Goal: Communication & Community: Answer question/provide support

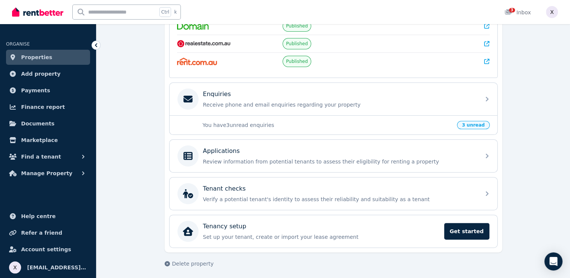
scroll to position [150, 0]
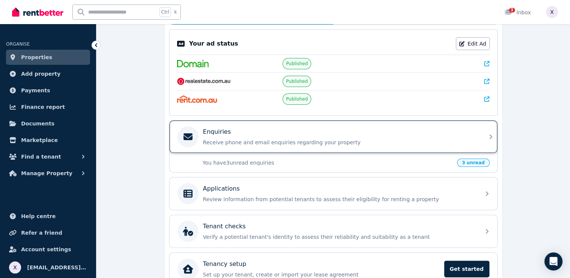
click at [286, 142] on p "Receive phone and email enquiries regarding your property" at bounding box center [339, 143] width 273 height 8
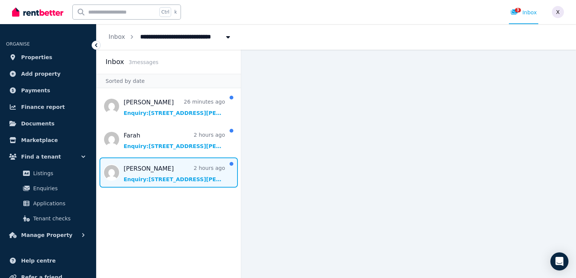
click at [143, 182] on span "Message list" at bounding box center [168, 173] width 144 height 30
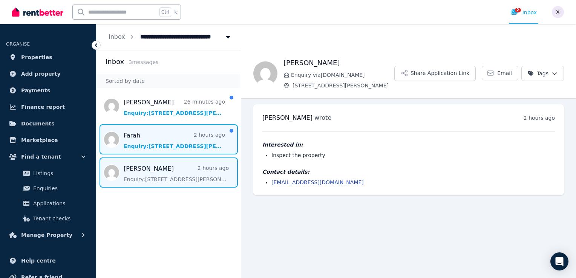
click at [153, 145] on span "Message list" at bounding box center [168, 139] width 144 height 30
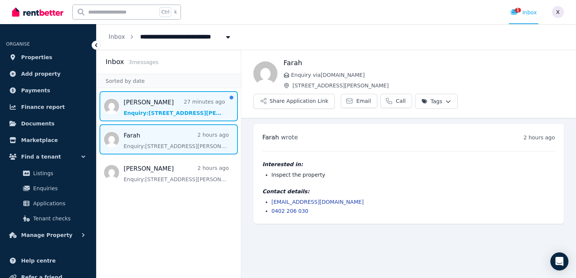
click at [144, 113] on span "Message list" at bounding box center [168, 106] width 144 height 30
click at [163, 143] on span "Message list" at bounding box center [168, 139] width 144 height 30
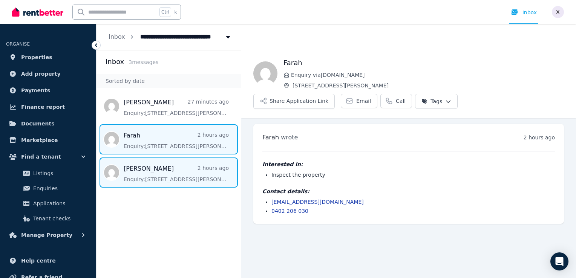
click at [155, 178] on span "Message list" at bounding box center [168, 173] width 144 height 30
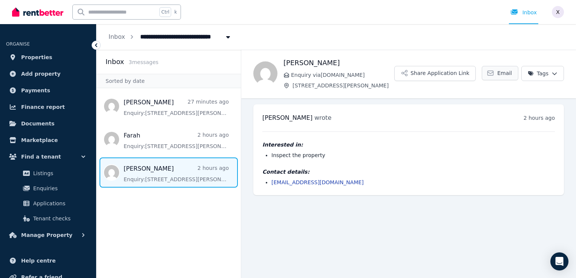
click at [502, 75] on span "Email" at bounding box center [504, 73] width 15 height 8
click at [313, 233] on main "Back Patrice Enquiry via RealEstate.com.au 16 Mount Roberts St, Park Ridge Shar…" at bounding box center [408, 164] width 335 height 228
click at [318, 183] on link "patricemurray_@hotmail.com" at bounding box center [317, 182] width 92 height 6
drag, startPoint x: 341, startPoint y: 182, endPoint x: 271, endPoint y: 188, distance: 70.3
click at [271, 188] on div "Patrice wrote 2 hours ago 5:00 pm on Mon, 18 Aug 2025 Interested in: Inspect th…" at bounding box center [408, 149] width 310 height 91
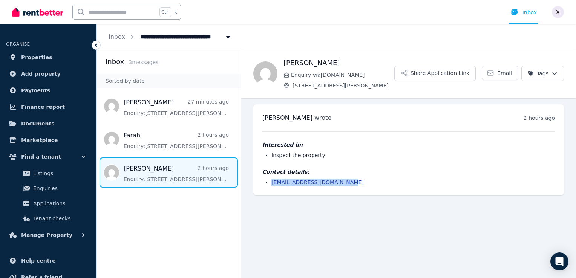
copy link "patricemurray_@hotmail.com"
click at [268, 225] on main "Back Patrice Enquiry via RealEstate.com.au 16 Mount Roberts St, Park Ridge Shar…" at bounding box center [408, 164] width 335 height 228
drag, startPoint x: 372, startPoint y: 87, endPoint x: 296, endPoint y: 84, distance: 76.1
click at [296, 84] on span "[STREET_ADDRESS][PERSON_NAME]" at bounding box center [343, 86] width 102 height 8
drag, startPoint x: 296, startPoint y: 84, endPoint x: 353, endPoint y: 96, distance: 57.7
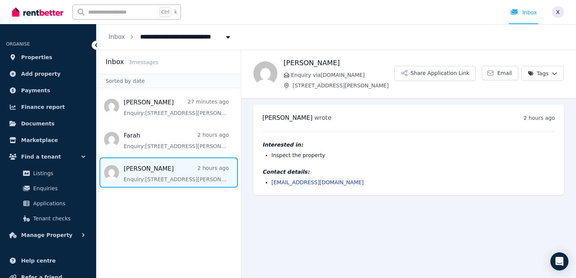
click at [353, 96] on div "Patrice Enquiry via RealEstate.com.au 16 Mount Roberts St, Park Ridge Share App…" at bounding box center [408, 74] width 335 height 48
click at [373, 87] on span "[STREET_ADDRESS][PERSON_NAME]" at bounding box center [343, 86] width 102 height 8
drag, startPoint x: 372, startPoint y: 84, endPoint x: 293, endPoint y: 87, distance: 79.2
click at [293, 87] on span "[STREET_ADDRESS][PERSON_NAME]" at bounding box center [343, 86] width 102 height 8
copy span "[STREET_ADDRESS][PERSON_NAME]"
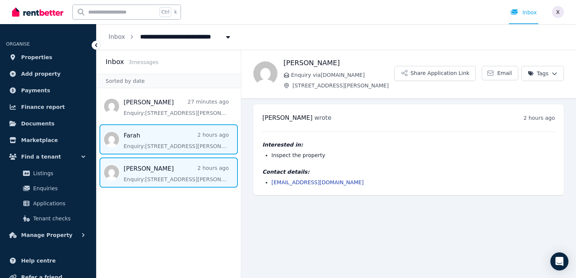
click at [160, 145] on span "Message list" at bounding box center [168, 139] width 144 height 30
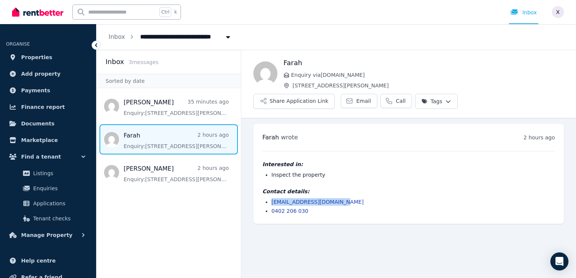
drag, startPoint x: 342, startPoint y: 183, endPoint x: 271, endPoint y: 185, distance: 70.5
click at [271, 198] on li "farahmahdi9090@gmail.com" at bounding box center [412, 202] width 283 height 8
copy link "farahmahdi9090@gmail.com"
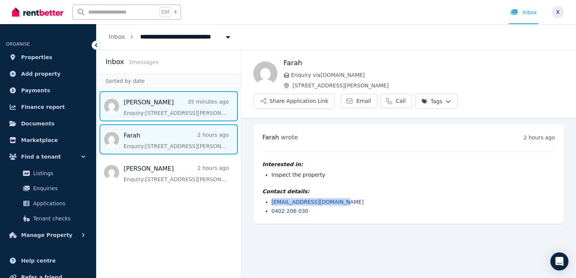
click at [152, 106] on span "Message list" at bounding box center [168, 106] width 144 height 30
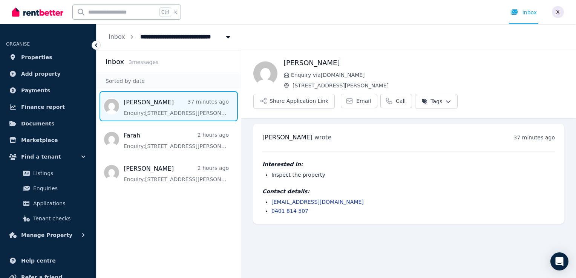
drag, startPoint x: 356, startPoint y: 182, endPoint x: 271, endPoint y: 183, distance: 84.8
click at [271, 198] on ul "shannon92campbell1@icloud.com 0401 814 507" at bounding box center [408, 206] width 292 height 17
copy link "shannon92campbell1@icloud.com"
click at [185, 208] on aside "Inbox 3 message s Sorted by date Shannon Campbell 37 minutes ago Enquiry: 16 Mo…" at bounding box center [168, 164] width 145 height 228
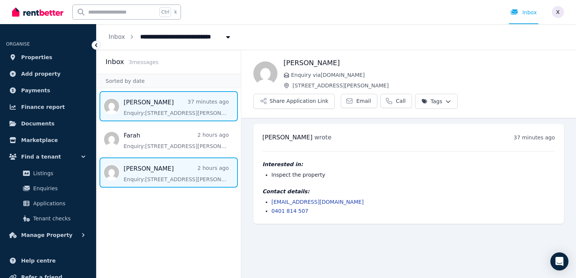
click at [135, 171] on span "Message list" at bounding box center [168, 173] width 144 height 30
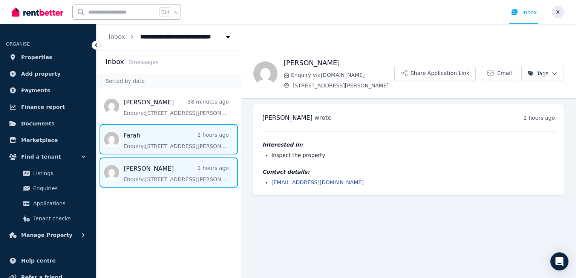
click at [138, 138] on span "Message list" at bounding box center [168, 139] width 144 height 30
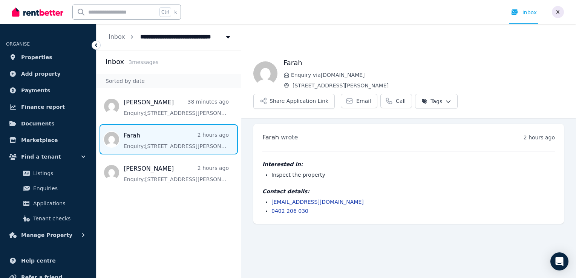
click at [96, 45] on icon at bounding box center [96, 45] width 8 height 8
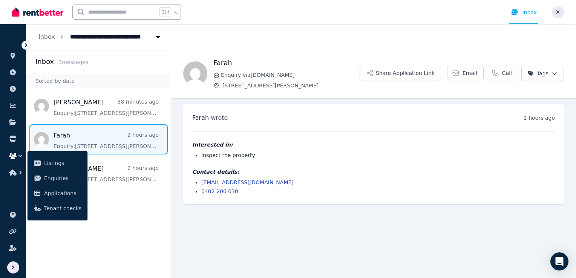
click at [24, 46] on icon at bounding box center [26, 45] width 8 height 8
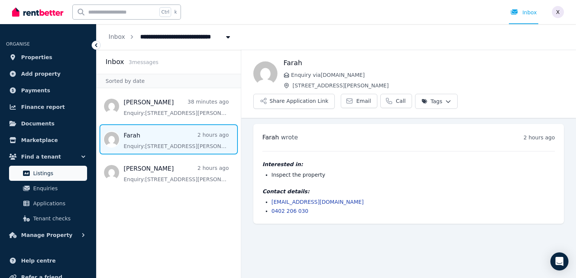
click at [41, 170] on span "Listings" at bounding box center [58, 173] width 51 height 9
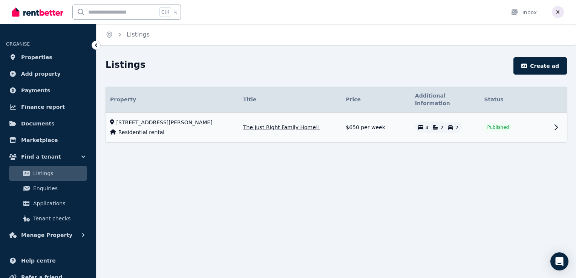
click at [191, 128] on div "Residential rental" at bounding box center [172, 132] width 124 height 8
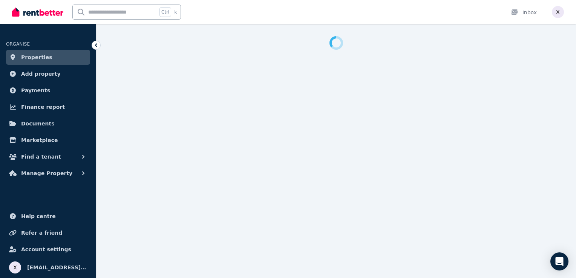
select select "***"
select select "**********"
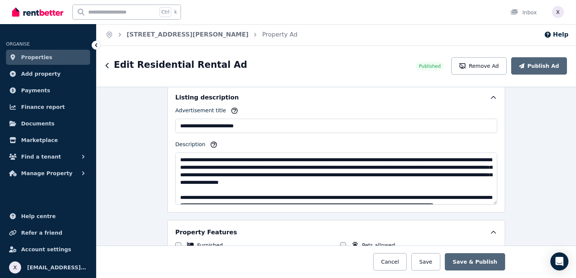
scroll to position [490, 0]
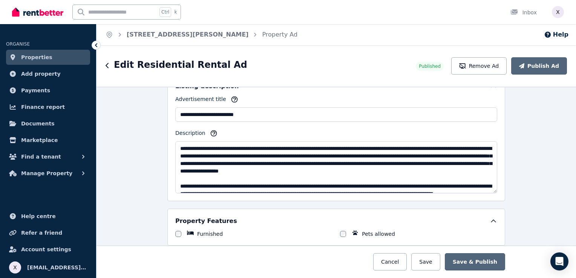
click at [493, 189] on textarea "Description" at bounding box center [336, 167] width 322 height 52
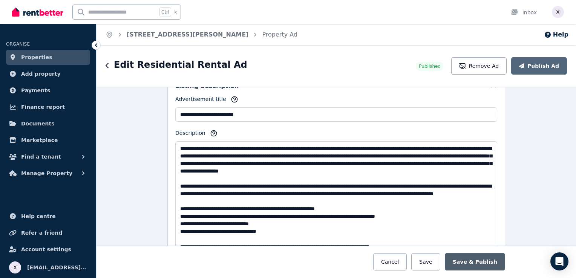
drag, startPoint x: 491, startPoint y: 188, endPoint x: 476, endPoint y: 261, distance: 75.5
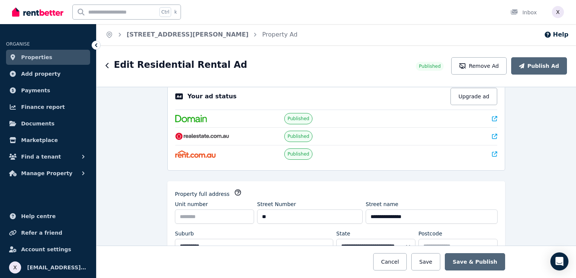
scroll to position [0, 0]
